Goal: Find specific page/section: Find specific page/section

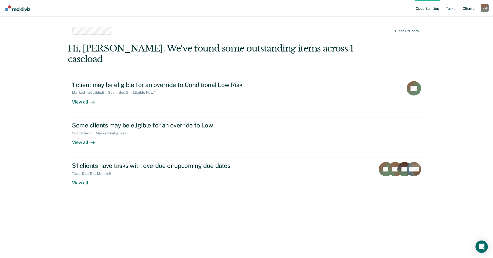
click at [466, 6] on link "Client s" at bounding box center [469, 8] width 14 height 17
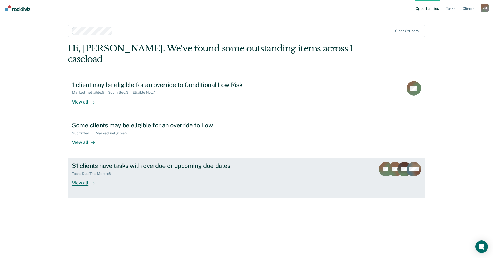
click at [76, 176] on div "View all" at bounding box center [86, 181] width 29 height 10
